Goal: Information Seeking & Learning: Learn about a topic

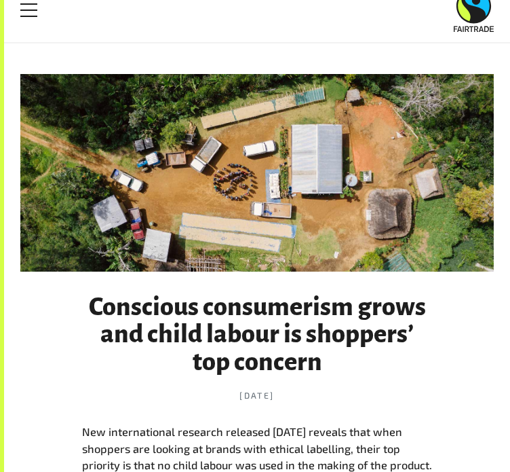
scroll to position [22, 0]
click at [345, 166] on div at bounding box center [257, 172] width 474 height 197
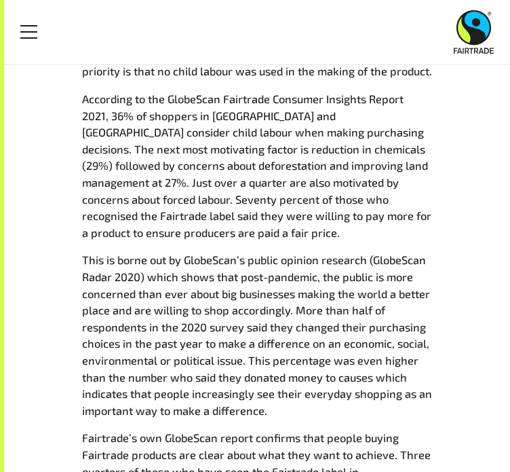
scroll to position [0, 0]
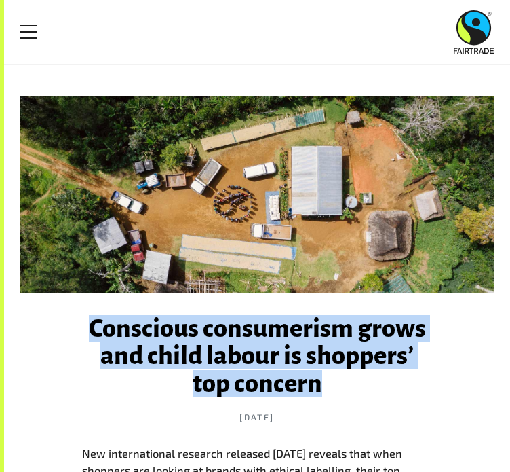
drag, startPoint x: 93, startPoint y: 328, endPoint x: 352, endPoint y: 390, distance: 266.7
click at [352, 390] on h1 "Conscious consumerism grows and child labour is shoppers’ top concern" at bounding box center [257, 356] width 350 height 82
copy h1 "Conscious consumerism grows and child labour is shoppers’ top concern"
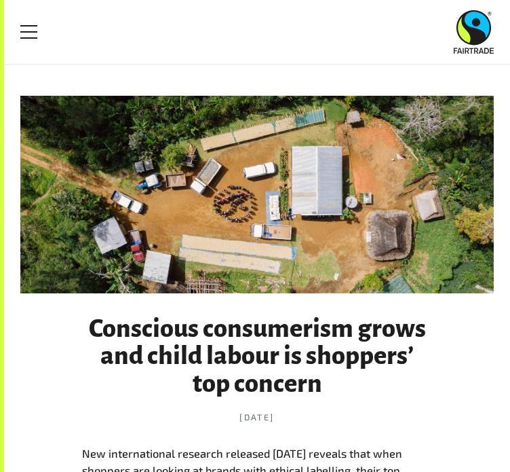
click at [328, 60] on div "Menu For business Media Centre Partners Log In What is Fairtrade How Fairtrade …" at bounding box center [255, 32] width 510 height 64
drag, startPoint x: 322, startPoint y: 1, endPoint x: 307, endPoint y: 2, distance: 14.9
click at [307, 25] on div "Menu" at bounding box center [257, 31] width 474 height 43
